Goal: Task Accomplishment & Management: Manage account settings

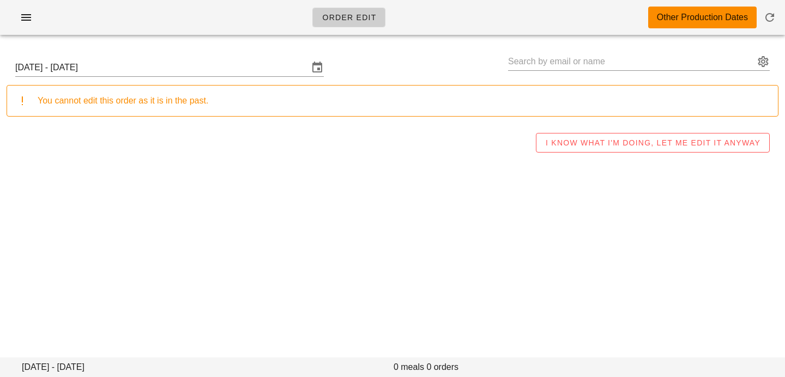
type input "Jenny Chang (SLJENNY33@GMAIL.Com)"
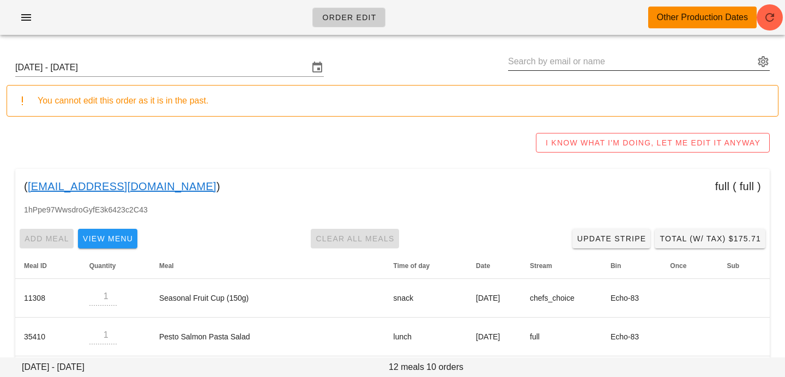
click at [589, 53] on input "text" at bounding box center [631, 61] width 246 height 17
paste input "hannah.fitness@gmail.com"
type input "hannah.fitness@gmail.com"
click at [114, 75] on input "[DATE] - [DATE]" at bounding box center [161, 67] width 293 height 17
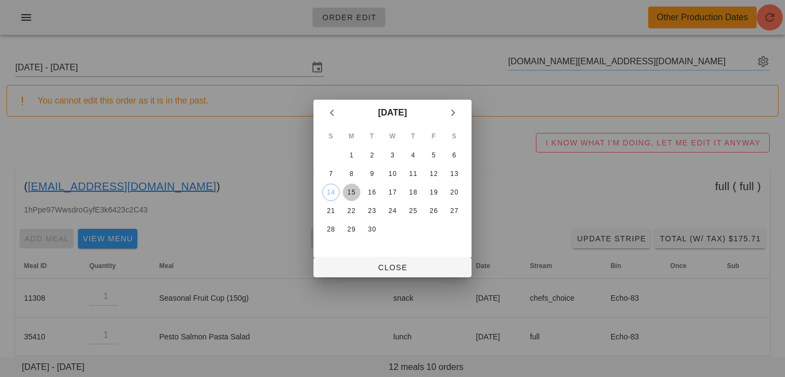
click at [353, 193] on div "15" at bounding box center [351, 193] width 17 height 8
click at [355, 264] on span "Close" at bounding box center [392, 267] width 141 height 9
type input "Sunday September 14 - Saturday September 20"
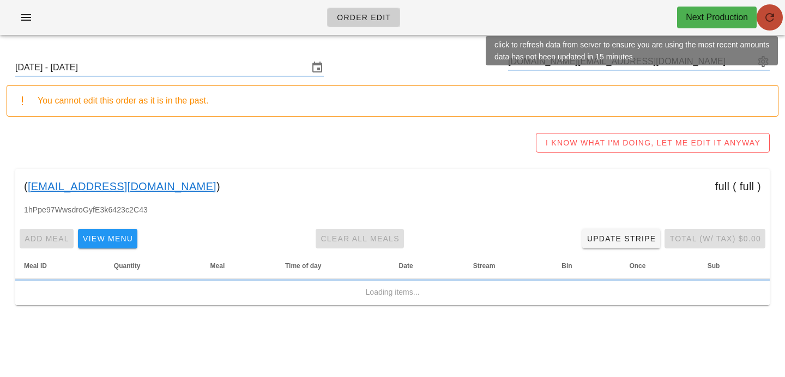
click at [775, 19] on icon "button" at bounding box center [769, 17] width 13 height 13
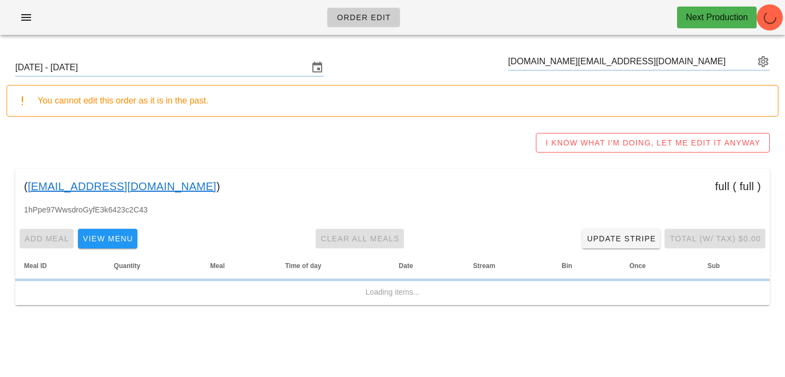
type input "hannah fletcher (hannah.fitness@gmail.com)"
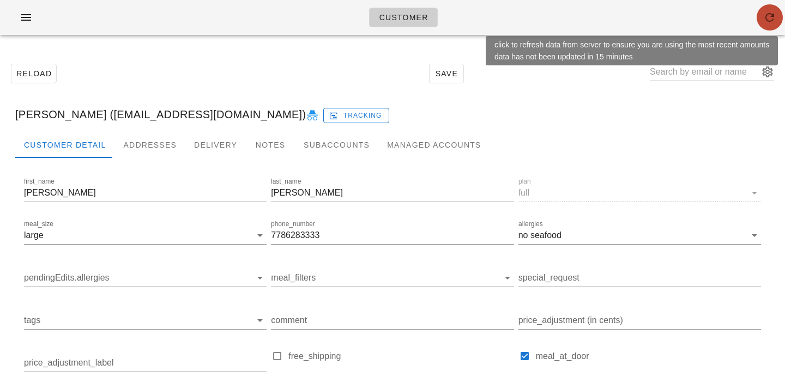
click at [769, 19] on icon "button" at bounding box center [769, 17] width 13 height 13
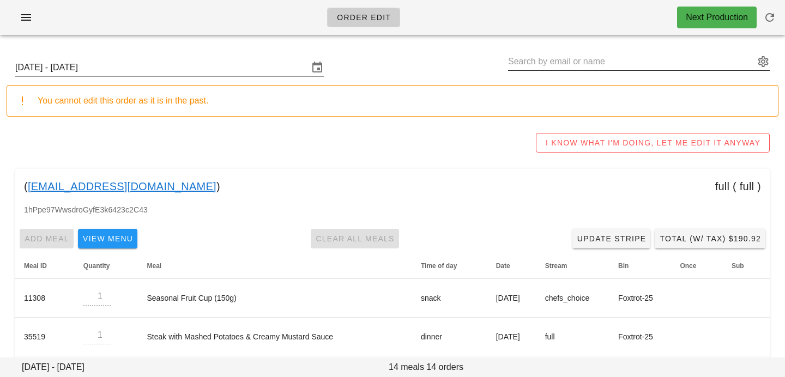
click at [695, 68] on input "text" at bounding box center [631, 61] width 246 height 17
paste input "michaelmiller89@me.com"
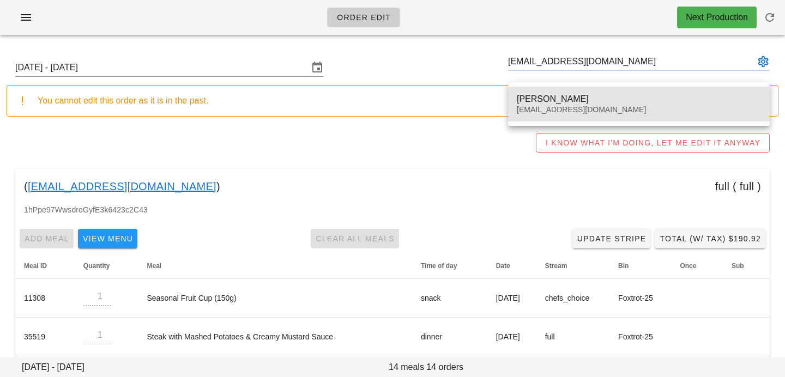
click at [577, 105] on div "Michael Miller michaelmiller89@me.com" at bounding box center [639, 104] width 244 height 34
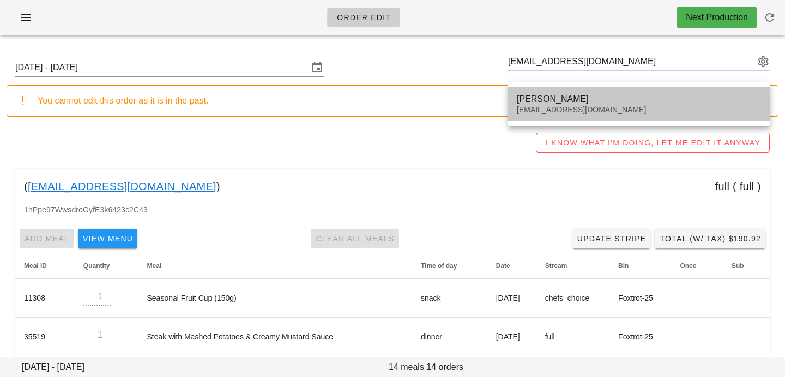
type input "[PERSON_NAME] ([EMAIL_ADDRESS][DOMAIN_NAME])"
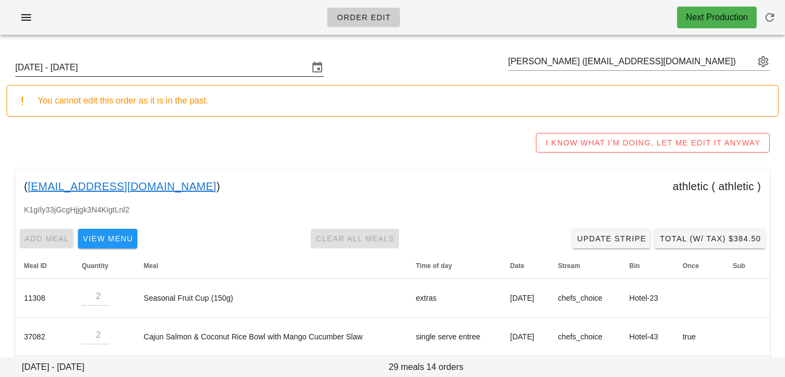
click at [167, 64] on input "Sunday September 14 - Saturday September 20" at bounding box center [161, 67] width 293 height 17
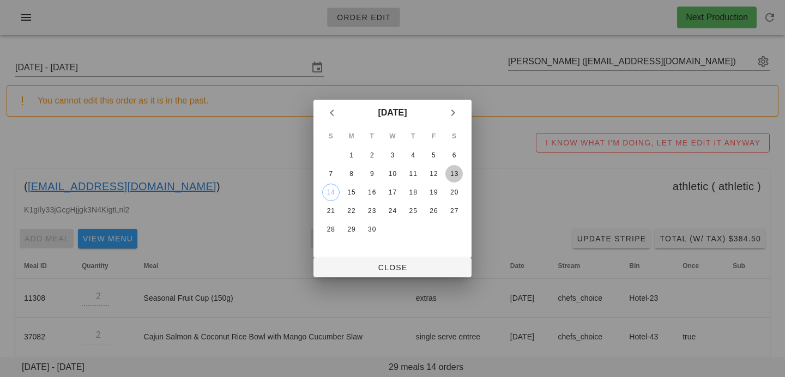
click at [454, 175] on div "13" at bounding box center [453, 174] width 17 height 8
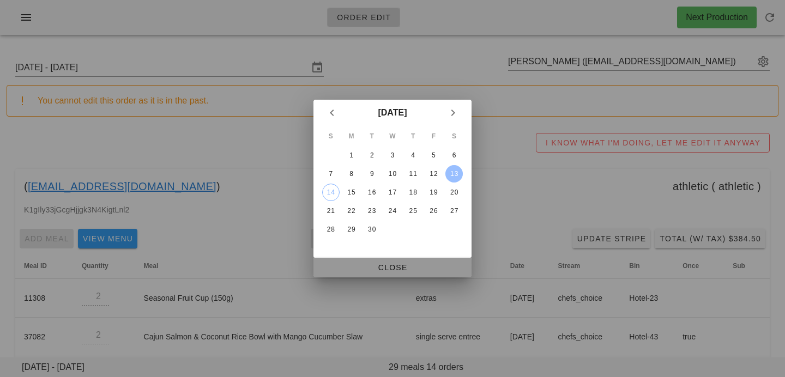
click at [409, 271] on span "Close" at bounding box center [392, 267] width 141 height 9
type input "[DATE] - [DATE]"
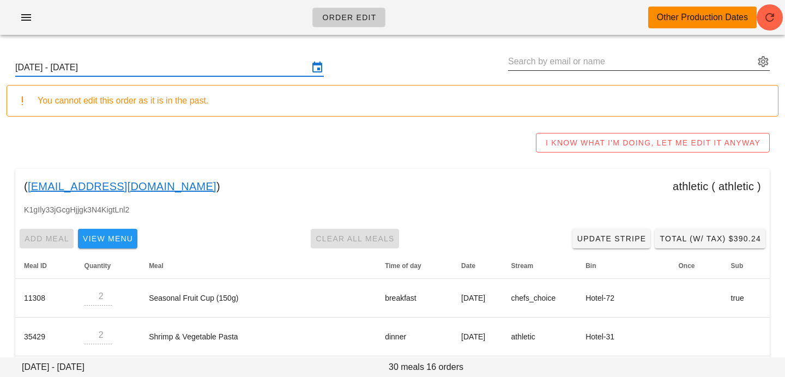
click at [679, 64] on input "text" at bounding box center [631, 61] width 246 height 17
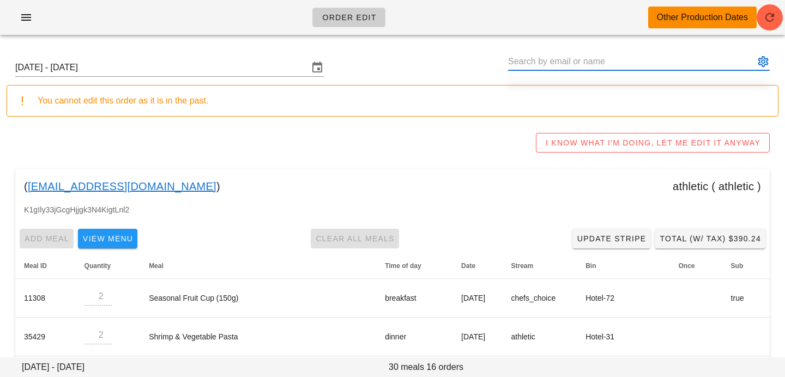
paste input "hellomeganorourke@gmail.com"
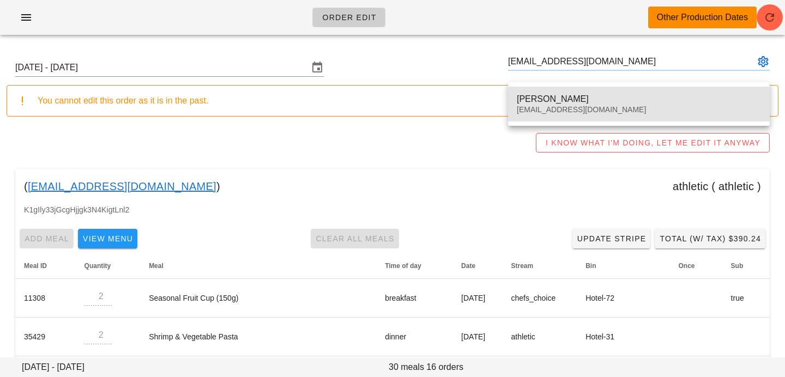
click at [603, 101] on div "Megan ORourke" at bounding box center [639, 99] width 244 height 10
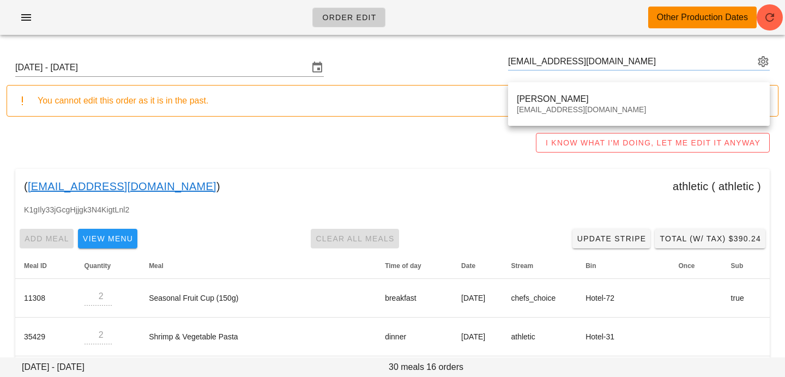
type input "Megan ORourke (hellomeganorourke@gmail.com)"
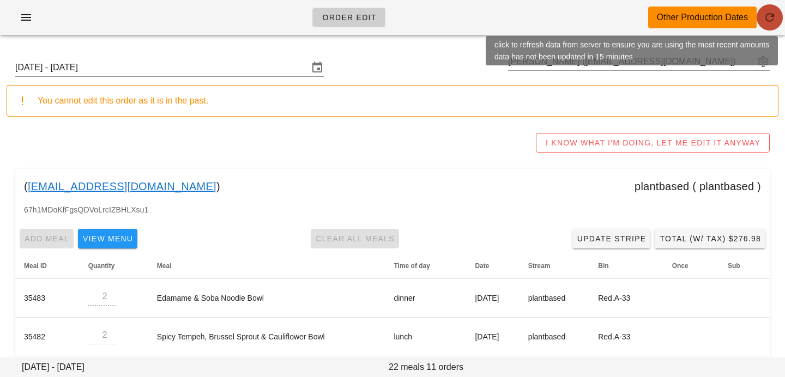
click at [772, 21] on icon "button" at bounding box center [769, 17] width 13 height 13
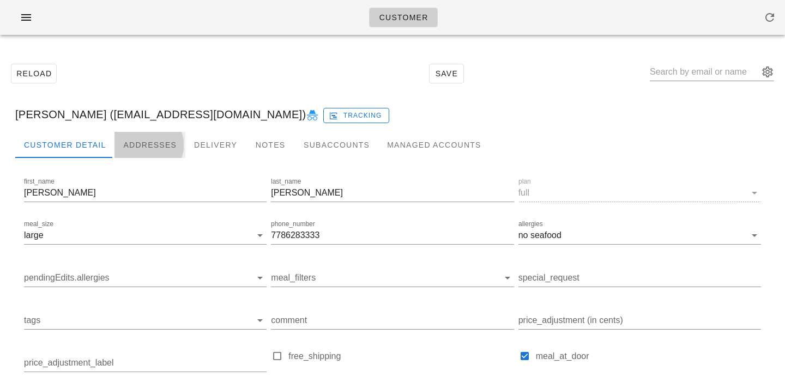
click at [171, 155] on div "Addresses" at bounding box center [149, 145] width 71 height 26
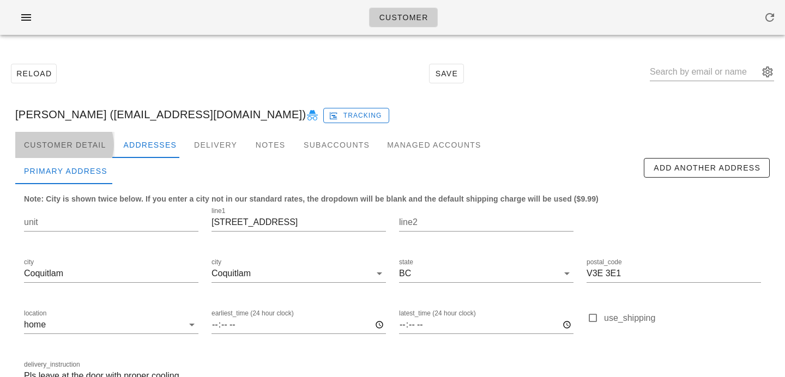
click at [82, 148] on div "Customer Detail" at bounding box center [64, 145] width 99 height 26
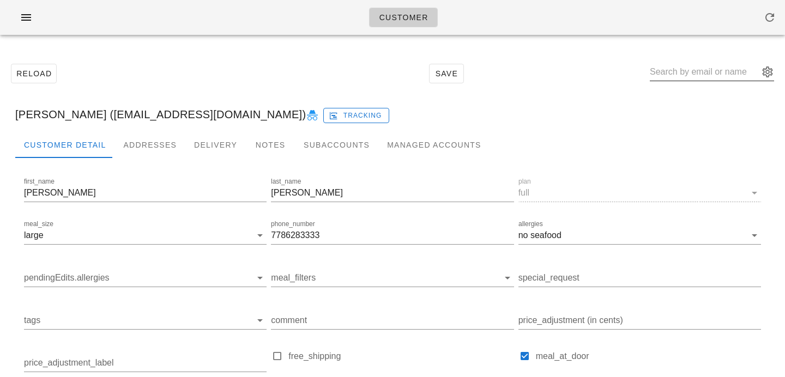
click at [701, 69] on input "text" at bounding box center [703, 71] width 109 height 17
paste input "hannah.fitness@gmail.com"
type input "hannah.fitness@gmail.com"
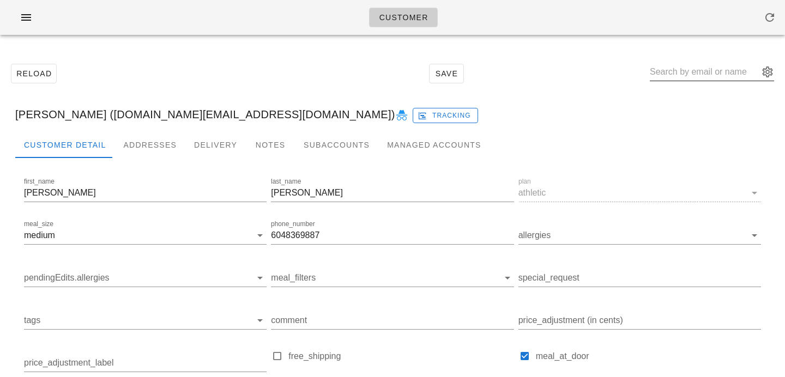
click at [730, 71] on input "text" at bounding box center [703, 71] width 109 height 17
paste input "michaelmiller89@me.com"
type input "michaelmiller89@me.com"
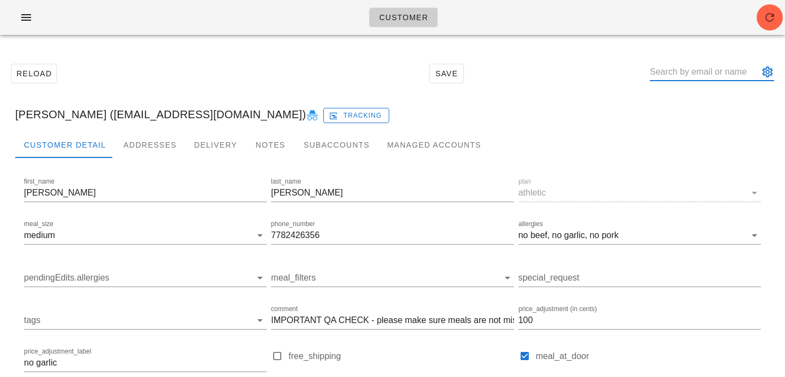
click at [698, 80] on input "text" at bounding box center [703, 71] width 109 height 17
paste input "[EMAIL_ADDRESS][DOMAIN_NAME]"
type input "[EMAIL_ADDRESS][DOMAIN_NAME]"
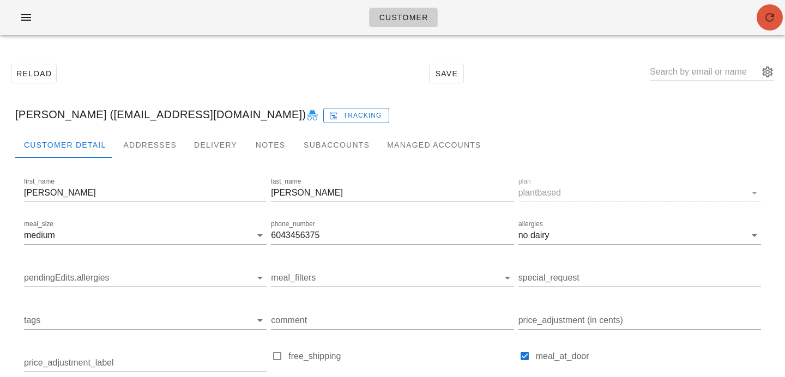
click at [774, 13] on icon "button" at bounding box center [769, 17] width 13 height 13
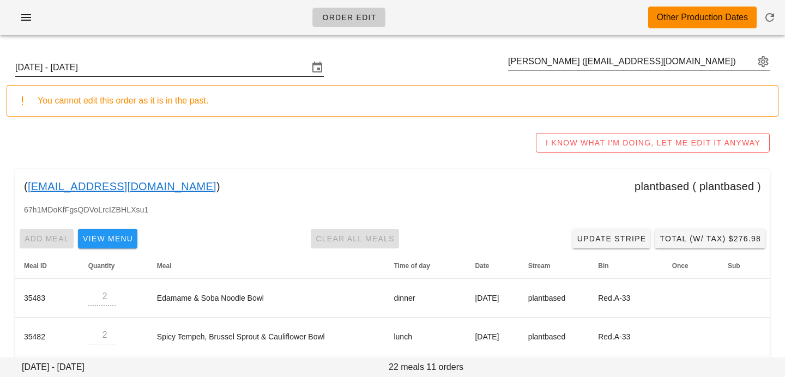
click at [181, 72] on input "[DATE] - [DATE]" at bounding box center [161, 67] width 293 height 17
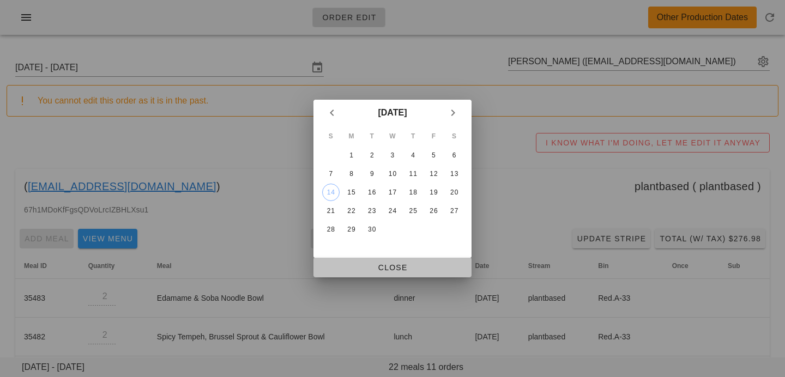
click at [327, 258] on button "Close" at bounding box center [392, 268] width 158 height 20
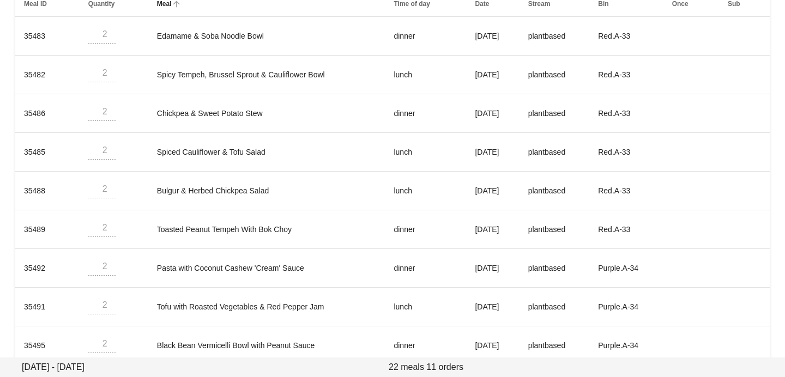
scroll to position [360, 0]
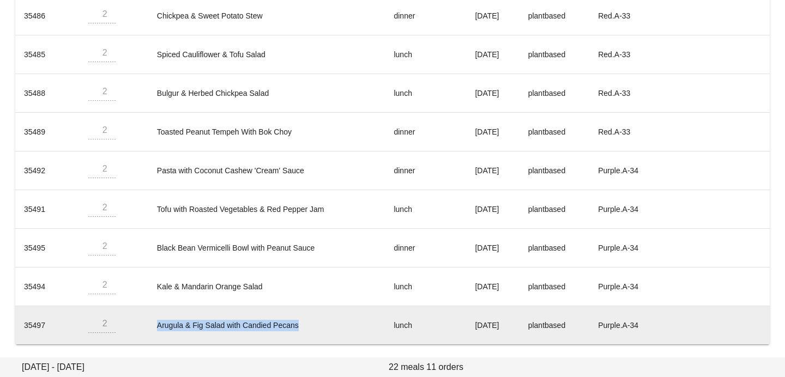
drag, startPoint x: 299, startPoint y: 323, endPoint x: 155, endPoint y: 318, distance: 143.9
click at [155, 318] on td "Arugula & Fig Salad with Candied Pecans" at bounding box center [266, 325] width 237 height 38
copy td "Arugula & Fig Salad with Candied Pecans"
click at [149, 322] on td "Arugula & Fig Salad with Candied Pecans" at bounding box center [266, 325] width 237 height 38
drag, startPoint x: 149, startPoint y: 327, endPoint x: 313, endPoint y: 331, distance: 164.6
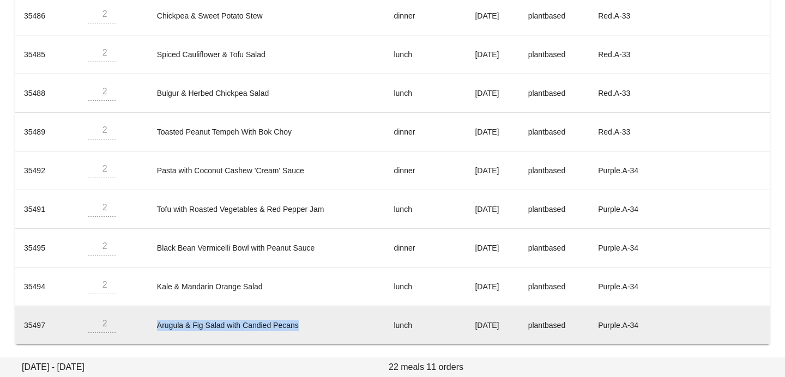
click at [313, 331] on td "Arugula & Fig Salad with Candied Pecans" at bounding box center [266, 325] width 237 height 38
copy td "Arugula & Fig Salad with Candied Pecans"
click at [301, 331] on td "Arugula & Fig Salad with Candied Pecans" at bounding box center [266, 325] width 237 height 38
drag, startPoint x: 296, startPoint y: 325, endPoint x: 143, endPoint y: 322, distance: 153.7
click at [148, 322] on td "Arugula & Fig Salad with Candied Pecans" at bounding box center [266, 325] width 237 height 38
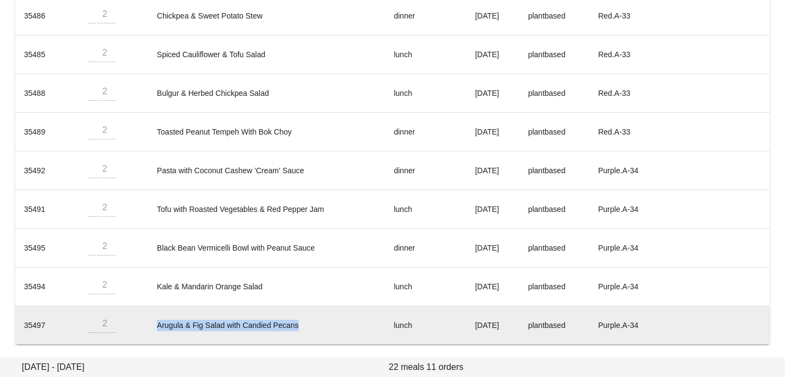
copy td "Arugula & Fig Salad with Candied Pecans"
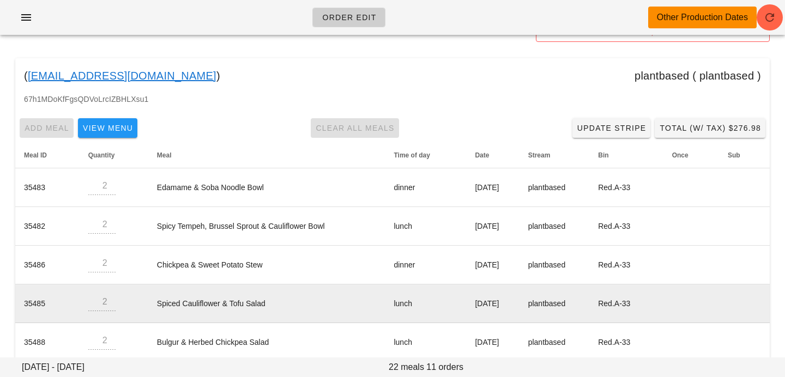
scroll to position [0, 0]
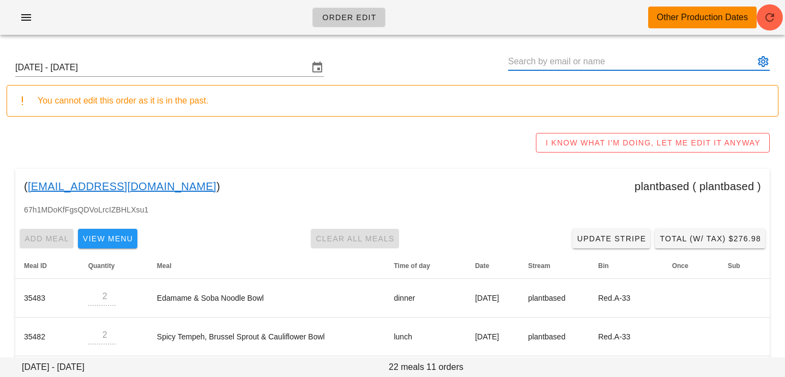
click at [708, 62] on input "text" at bounding box center [631, 61] width 246 height 17
paste input "[EMAIL_ADDRESS][DOMAIN_NAME]"
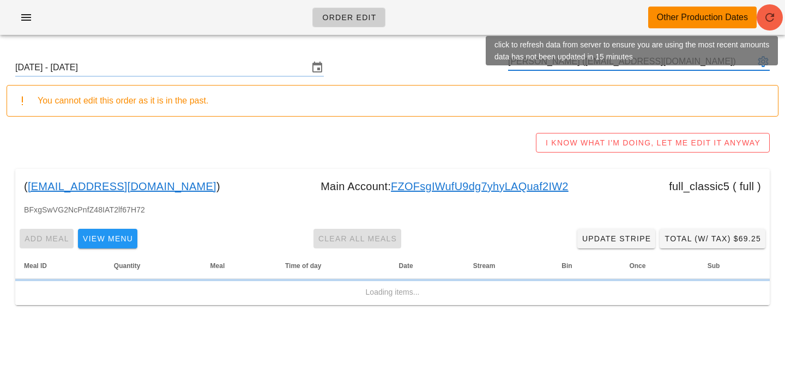
type input "Matt Wiigs (mattwiigs@outlook.com)"
click at [761, 25] on button "button" at bounding box center [769, 17] width 26 height 26
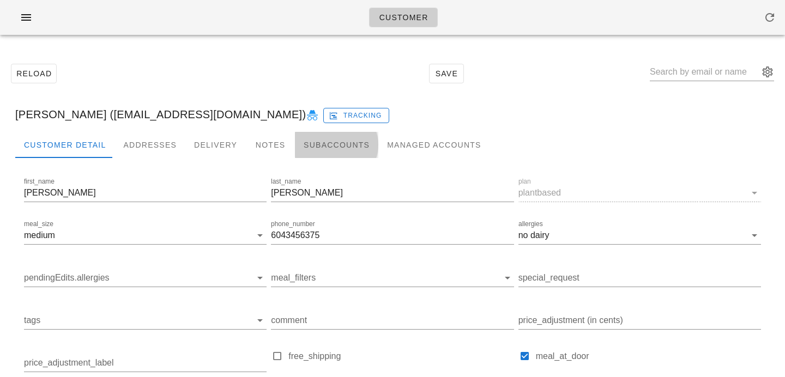
click at [327, 143] on div "Subaccounts" at bounding box center [336, 145] width 83 height 26
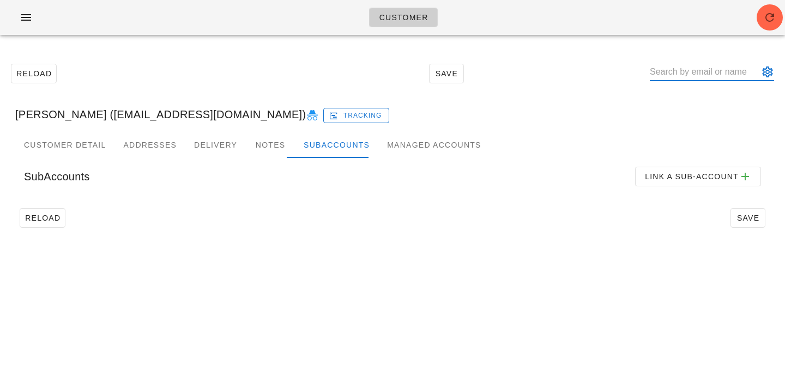
click at [685, 72] on input "text" at bounding box center [703, 71] width 109 height 17
type input "[PERSON_NAME]"
click at [590, 163] on div "SubAccounts Link a sub-account" at bounding box center [392, 176] width 754 height 37
click at [716, 72] on input "text" at bounding box center [703, 71] width 109 height 17
type input "[PERSON_NAME]"
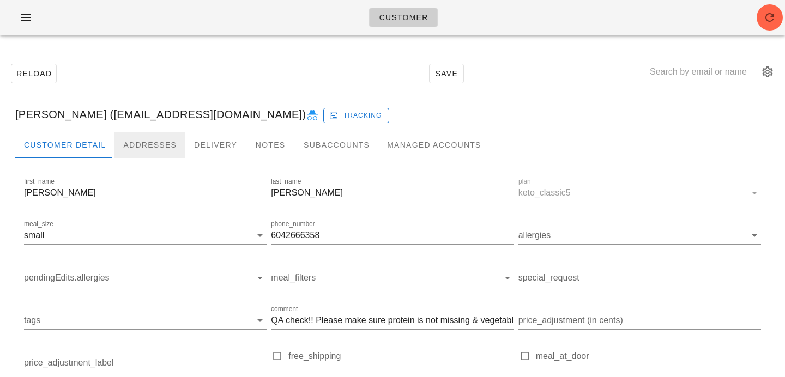
click at [144, 136] on div "Addresses" at bounding box center [149, 145] width 71 height 26
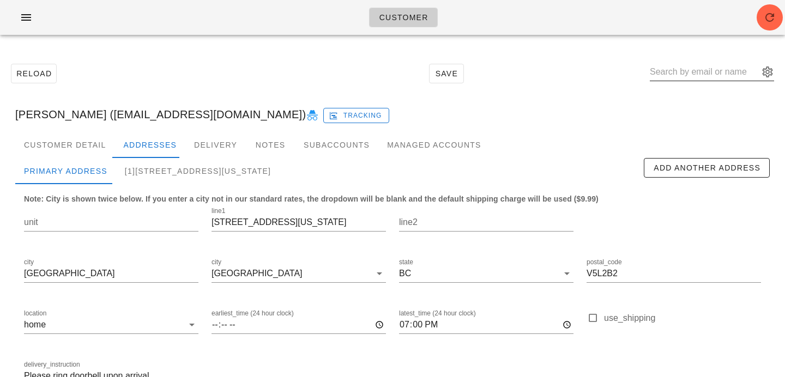
click at [703, 70] on input "text" at bounding box center [703, 71] width 109 height 17
paste input "mattwiigs@outlook.com"
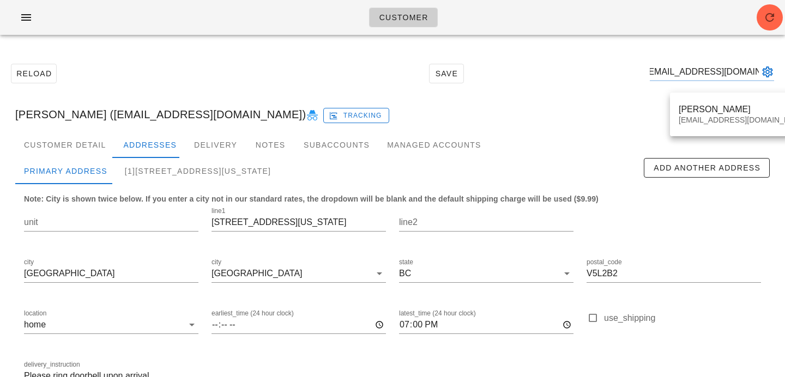
type input "mattwiigs@outlook.com"
click at [727, 93] on div "Matt Wiigs mattwiigs@outlook.com" at bounding box center [743, 115] width 147 height 44
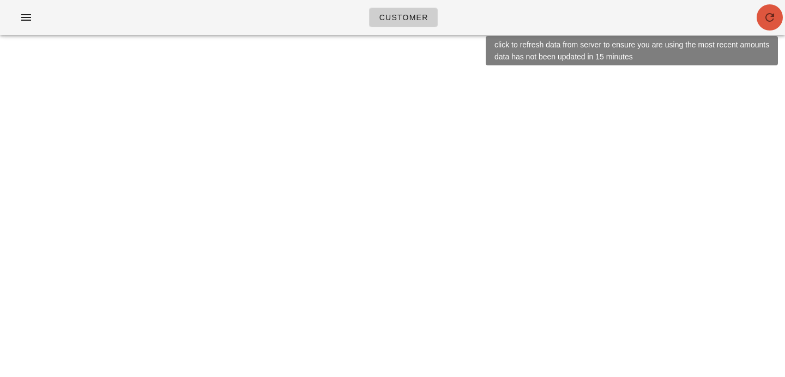
click at [764, 16] on icon "button" at bounding box center [769, 17] width 13 height 13
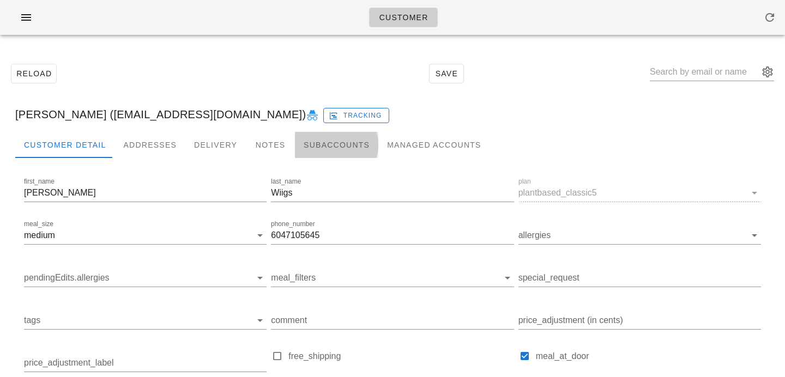
click at [322, 144] on div "Subaccounts" at bounding box center [336, 145] width 83 height 26
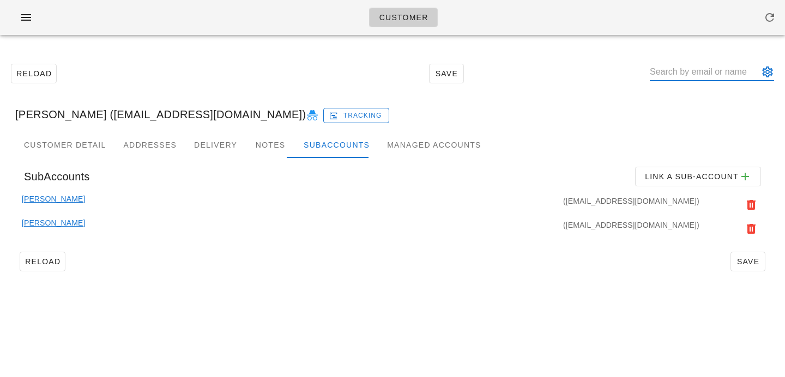
click at [679, 74] on input "text" at bounding box center [703, 71] width 109 height 17
type input "[PERSON_NAME] hab"
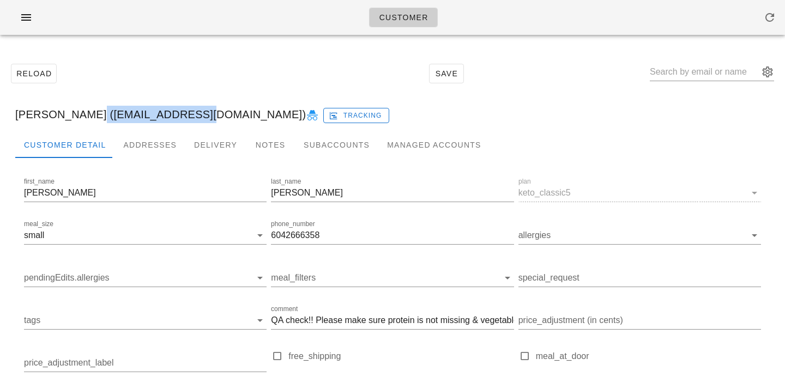
drag, startPoint x: 77, startPoint y: 115, endPoint x: 179, endPoint y: 115, distance: 101.3
click at [179, 115] on div "[PERSON_NAME] ([EMAIL_ADDRESS][DOMAIN_NAME]) Tracking" at bounding box center [392, 114] width 771 height 35
copy div "[EMAIL_ADDRESS][DOMAIN_NAME]"
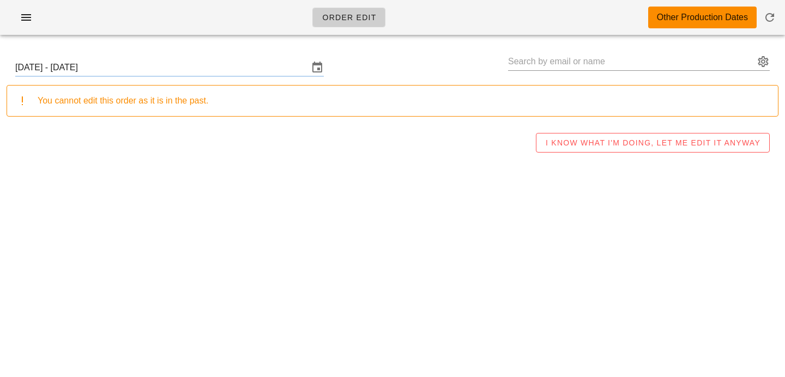
type input "[PERSON_NAME] ([EMAIL_ADDRESS][DOMAIN_NAME])"
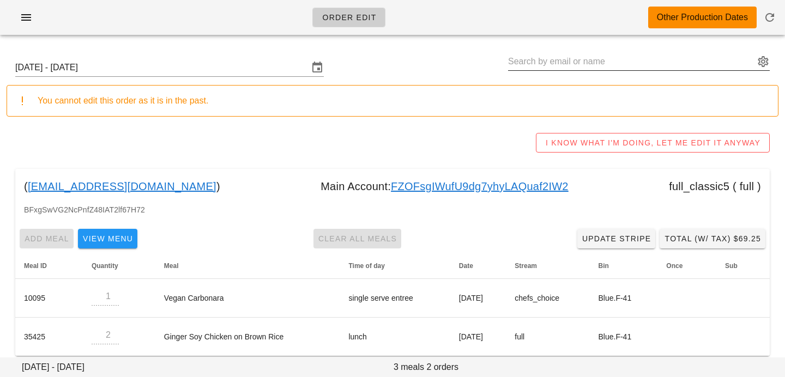
click at [660, 57] on input "text" at bounding box center [631, 61] width 246 height 17
paste input "[EMAIL_ADDRESS][DOMAIN_NAME]"
click at [519, 64] on input "[PERSON_NAME] ([EMAIL_ADDRESS][DOMAIN_NAME])" at bounding box center [631, 61] width 246 height 17
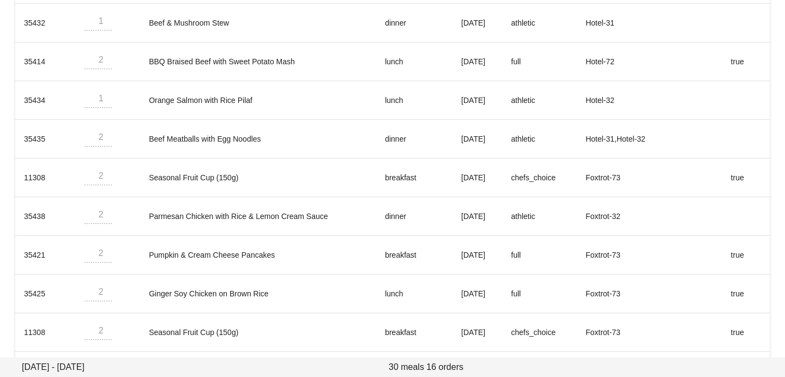
scroll to position [553, 0]
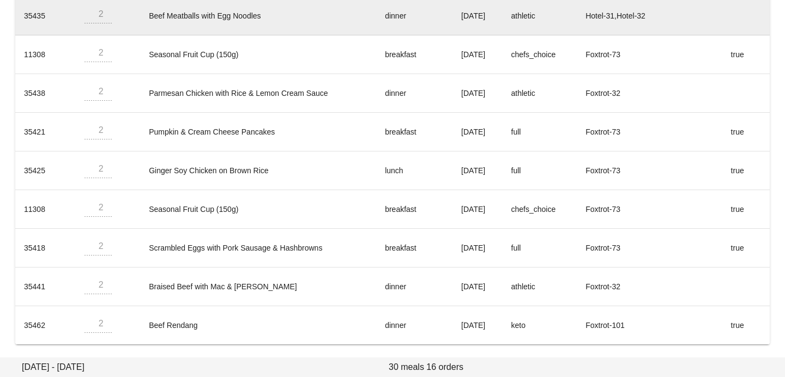
type input "[PERSON_NAME] ([EMAIL_ADDRESS][DOMAIN_NAME])"
